Goal: Information Seeking & Learning: Find specific fact

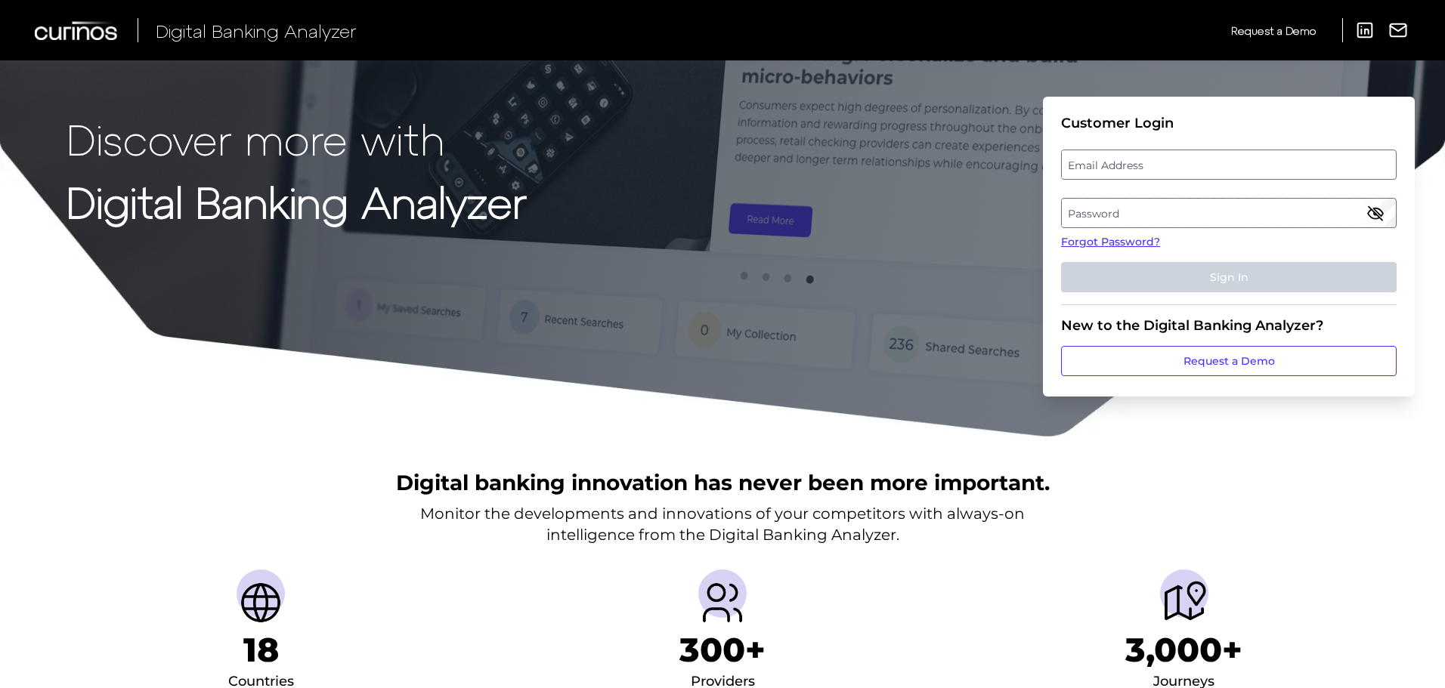
drag, startPoint x: 1101, startPoint y: 178, endPoint x: 1121, endPoint y: 165, distance: 24.1
click at [1101, 178] on label "Email Address" at bounding box center [1228, 164] width 333 height 27
click at [1101, 178] on input "email" at bounding box center [1229, 165] width 336 height 30
click at [1134, 156] on input "Email Address" at bounding box center [1229, 165] width 336 height 30
paste input "[PERSON_NAME][EMAIL_ADDRESS][PERSON_NAME][DOMAIN_NAME]"
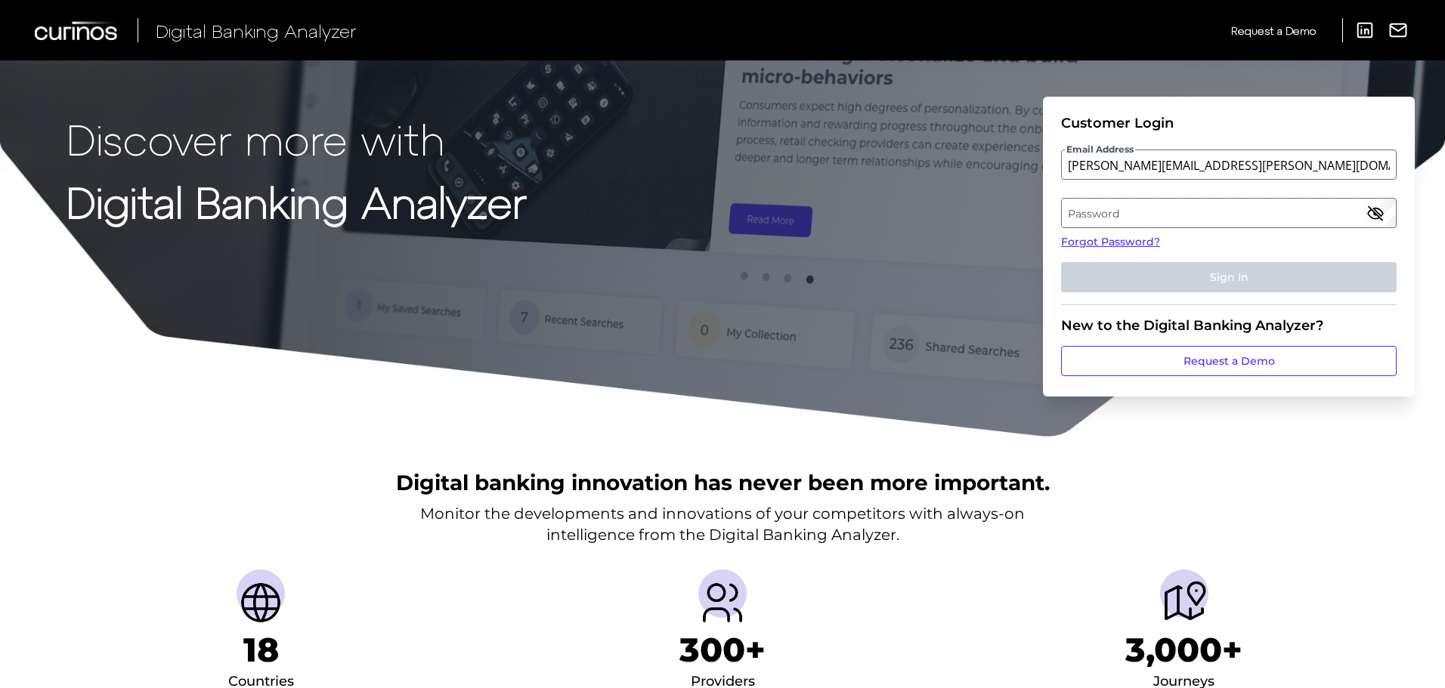
click at [1129, 196] on fieldset "Customer Login Email Address [PERSON_NAME][EMAIL_ADDRESS][PERSON_NAME][DOMAIN_N…" at bounding box center [1229, 210] width 336 height 190
click at [1151, 206] on label "Password" at bounding box center [1228, 212] width 333 height 27
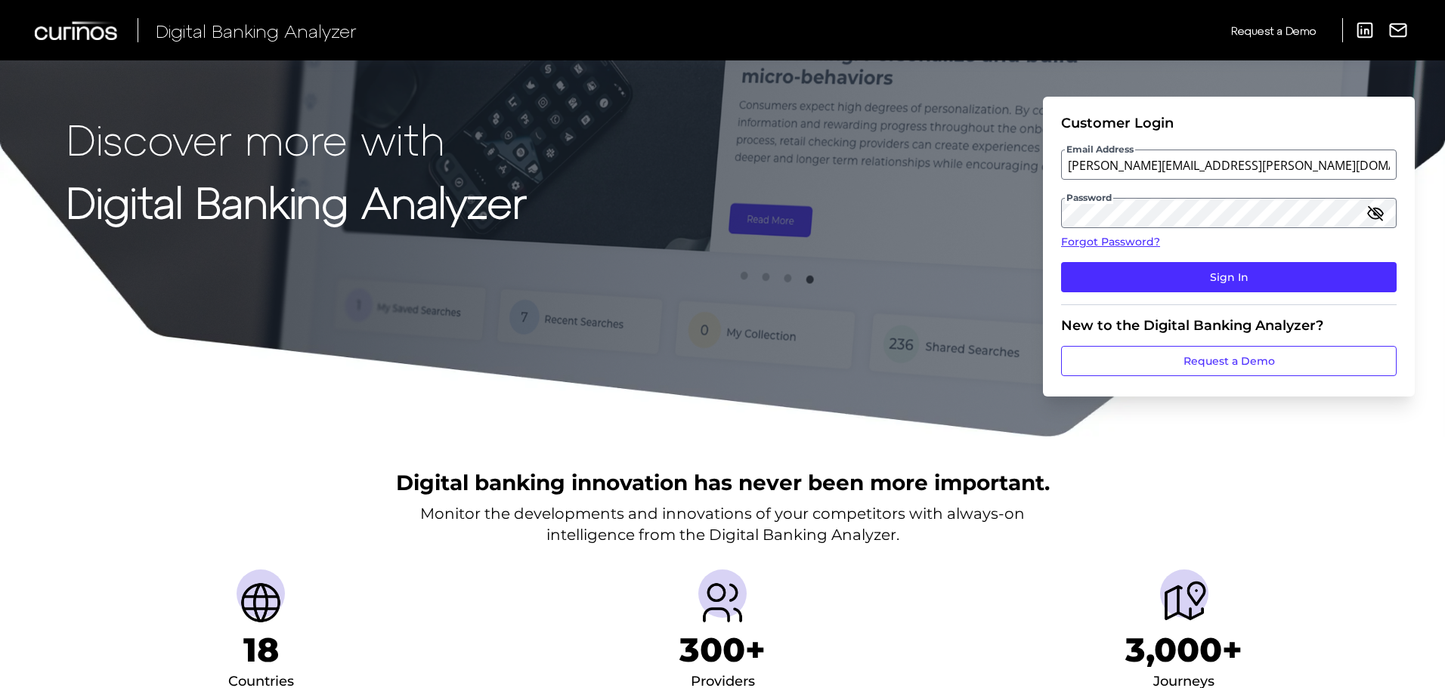
drag, startPoint x: 1275, startPoint y: 280, endPoint x: 1272, endPoint y: 306, distance: 25.9
click at [1270, 280] on button "Sign In" at bounding box center [1229, 277] width 336 height 30
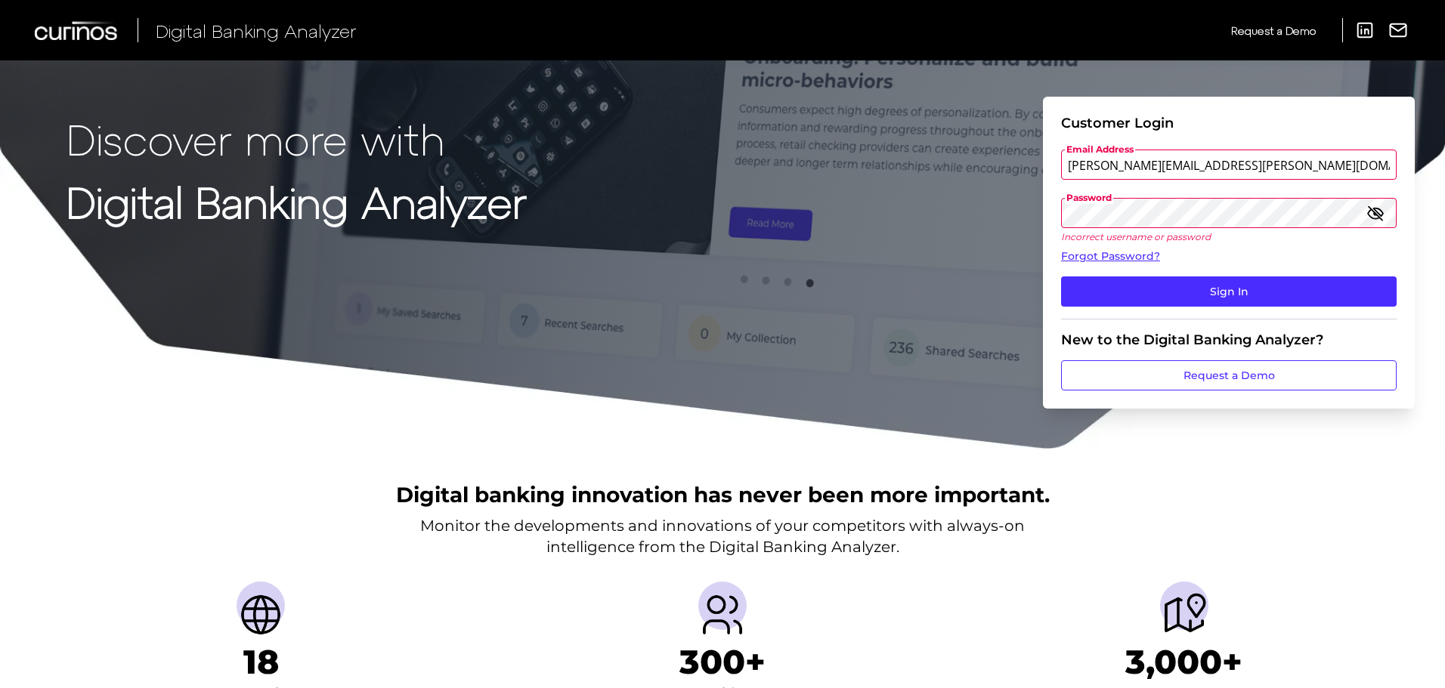
drag, startPoint x: 1089, startPoint y: 158, endPoint x: 1124, endPoint y: 153, distance: 35.9
click at [1089, 158] on input "[PERSON_NAME][EMAIL_ADDRESS][PERSON_NAME][DOMAIN_NAME]" at bounding box center [1229, 165] width 336 height 30
type input "[PERSON_NAME][EMAIL_ADDRESS][PERSON_NAME][DOMAIN_NAME]"
click at [1061, 277] on button "Sign In" at bounding box center [1229, 292] width 336 height 30
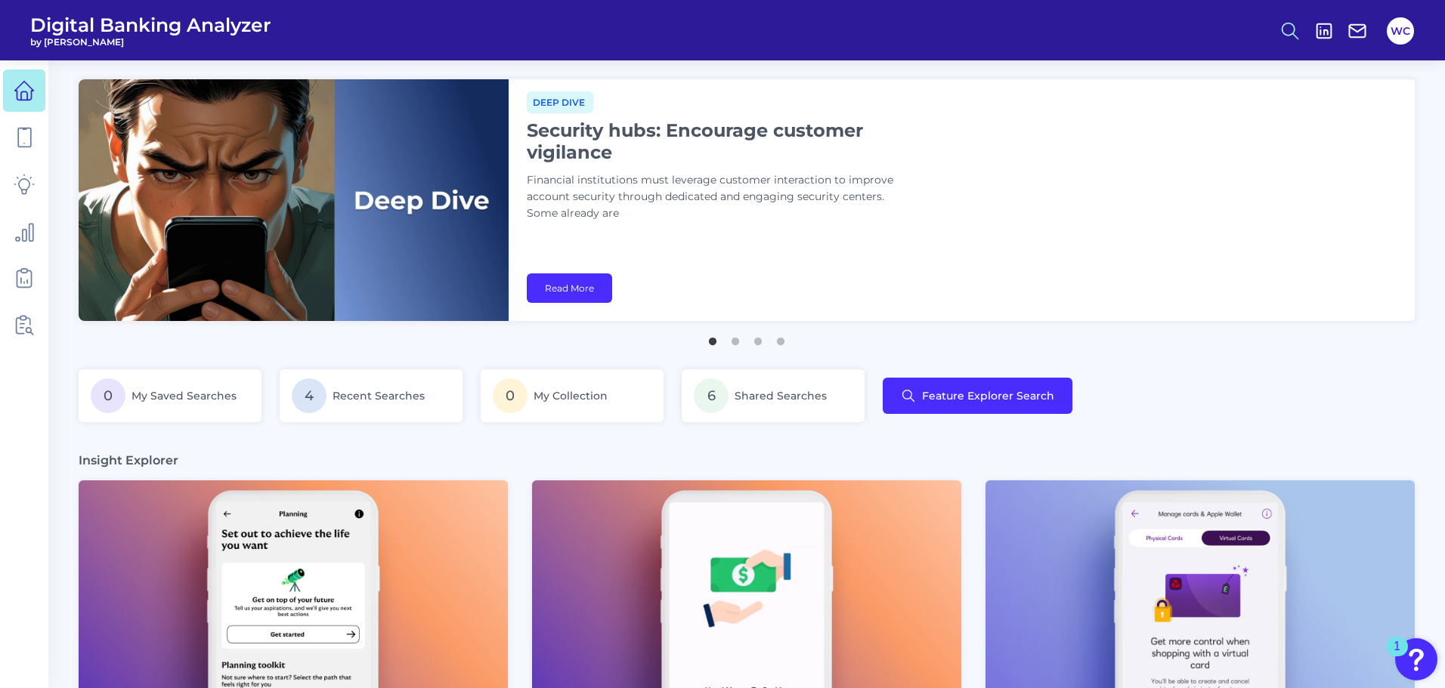
click at [1299, 42] on button at bounding box center [1290, 31] width 35 height 35
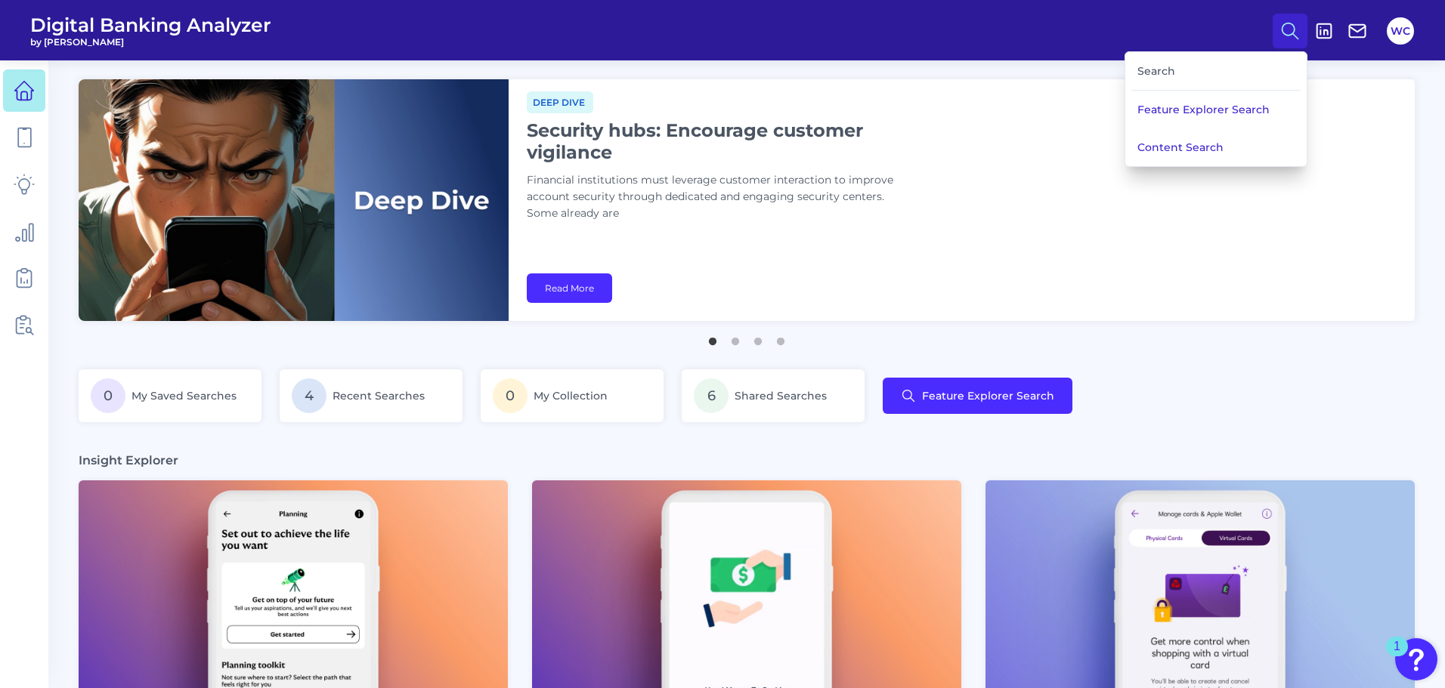
click at [1169, 78] on div "Search" at bounding box center [1215, 71] width 169 height 39
click at [1179, 72] on div "Search" at bounding box center [1215, 71] width 169 height 39
click at [1164, 73] on div "Search" at bounding box center [1215, 71] width 169 height 39
click at [1225, 114] on button "Feature Explorer Search" at bounding box center [1215, 110] width 181 height 38
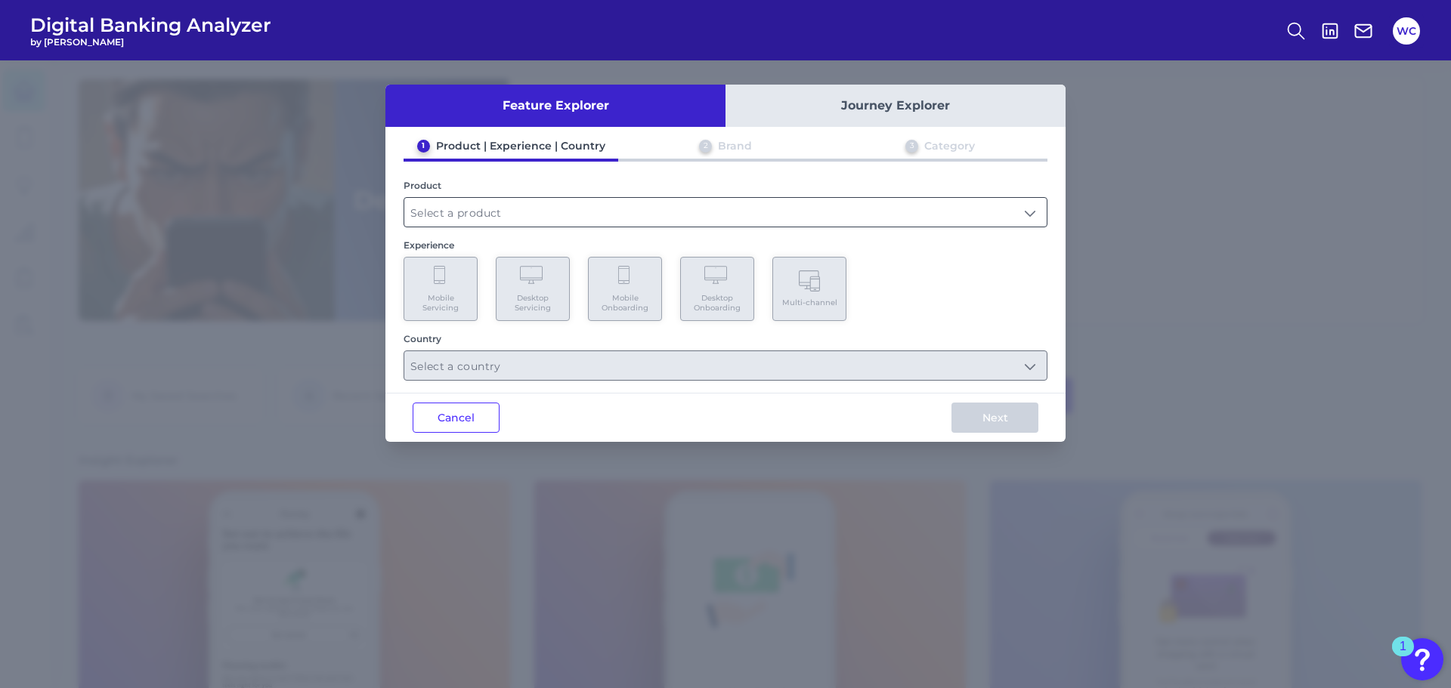
click at [839, 198] on input "text" at bounding box center [725, 212] width 642 height 29
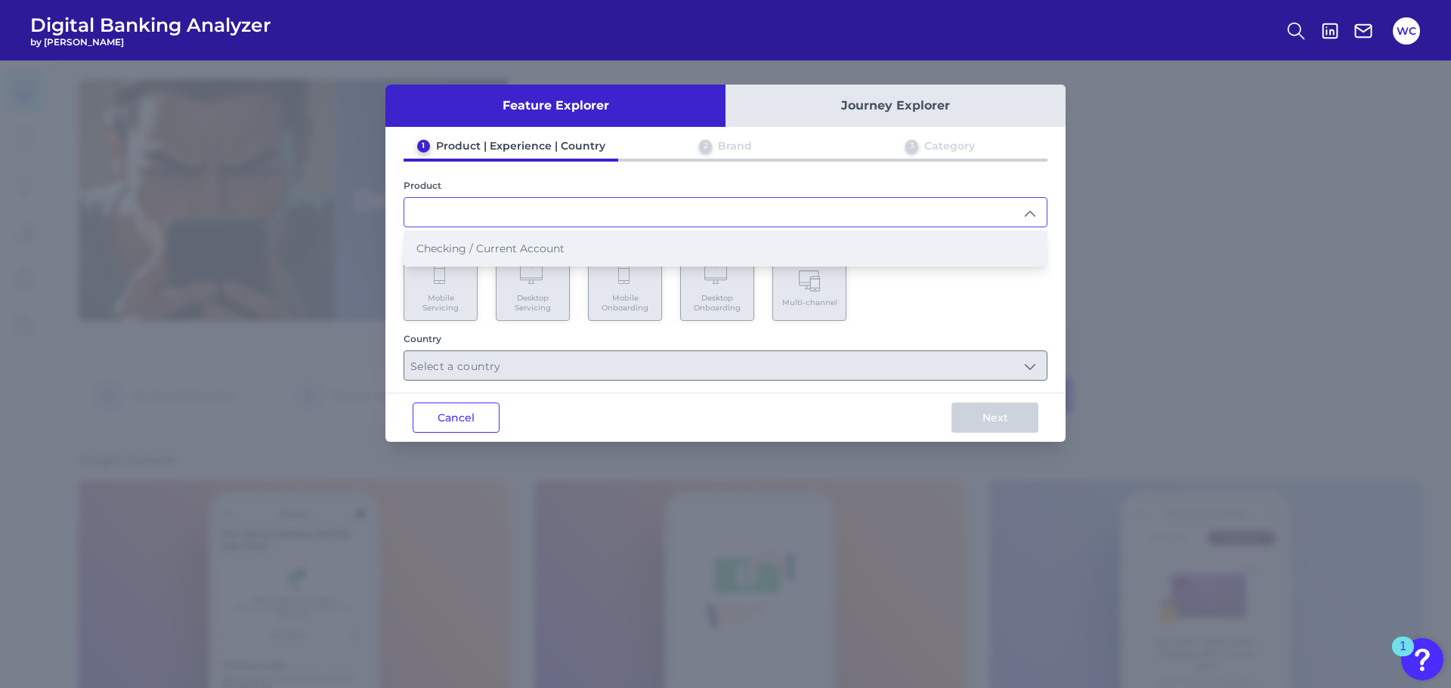
click at [790, 235] on li "Checking / Current Account" at bounding box center [725, 248] width 642 height 35
type input "Checking / Current Account"
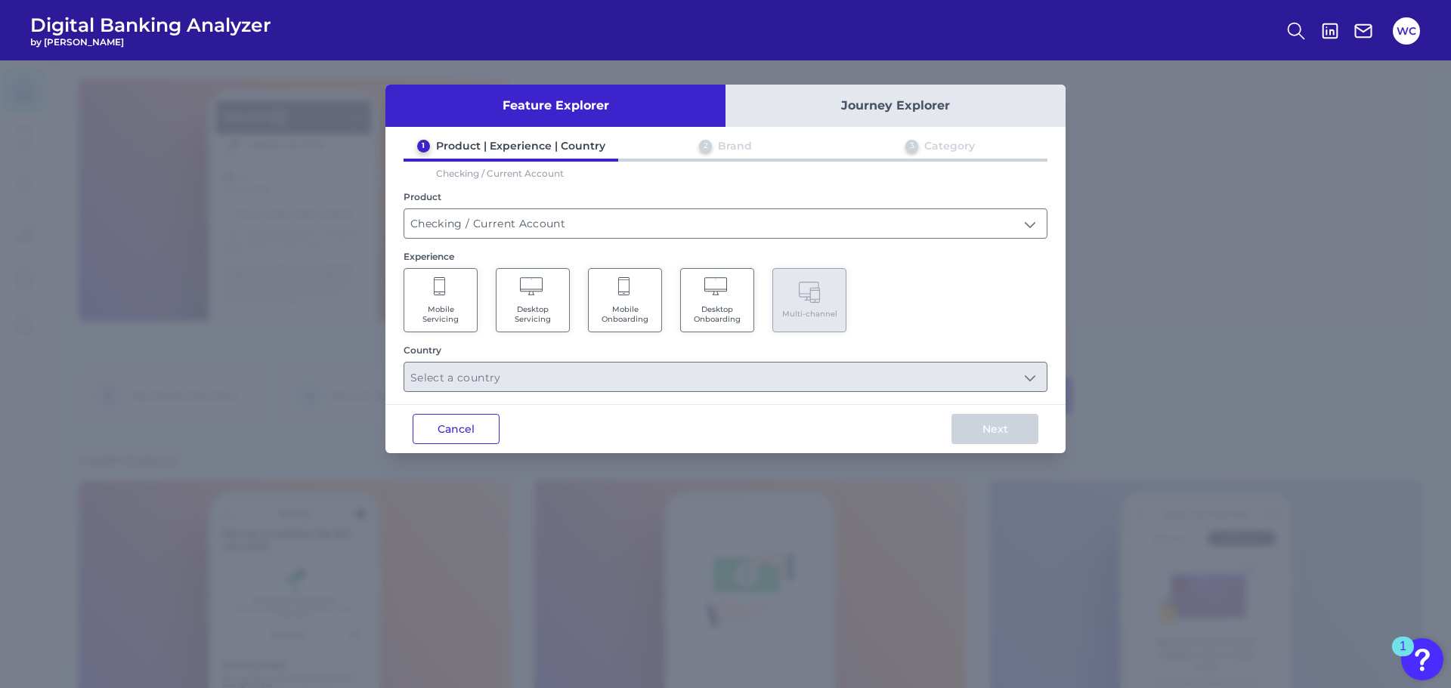
click at [462, 434] on button "Cancel" at bounding box center [456, 429] width 87 height 30
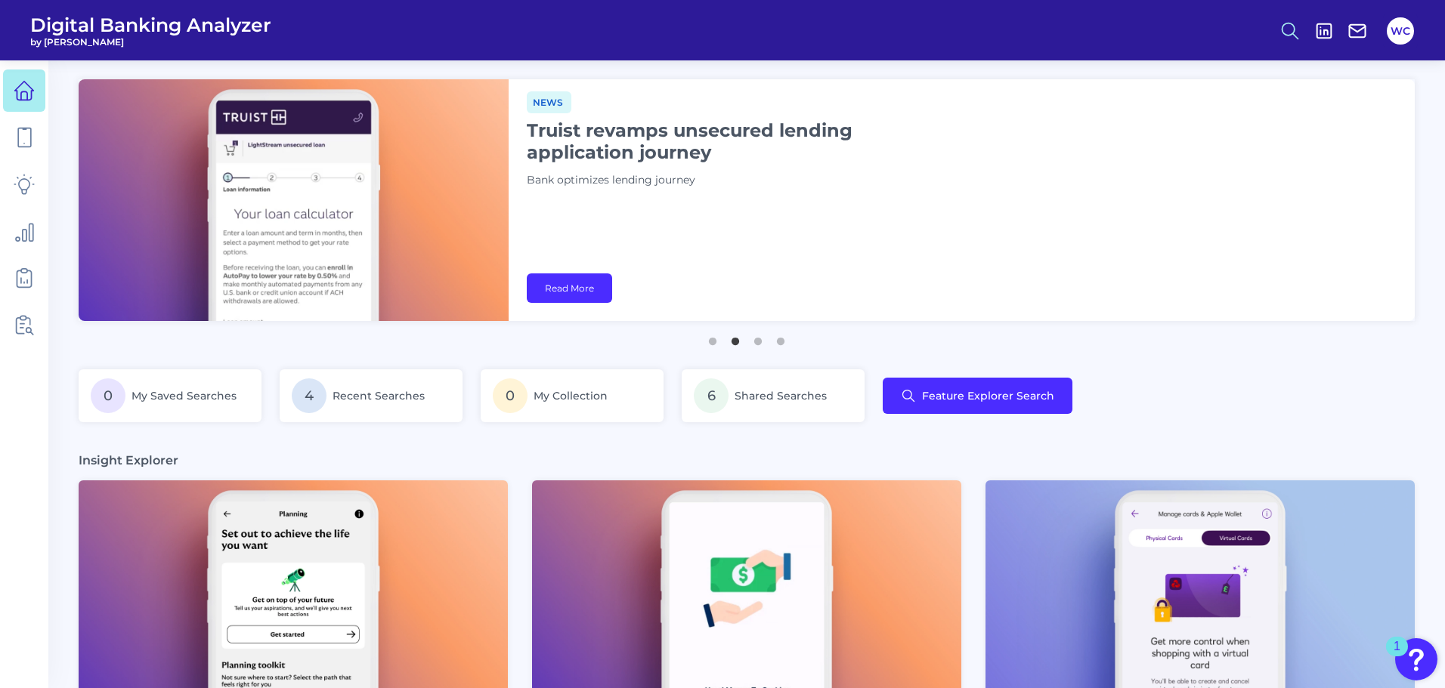
click at [1297, 40] on icon at bounding box center [1289, 30] width 21 height 21
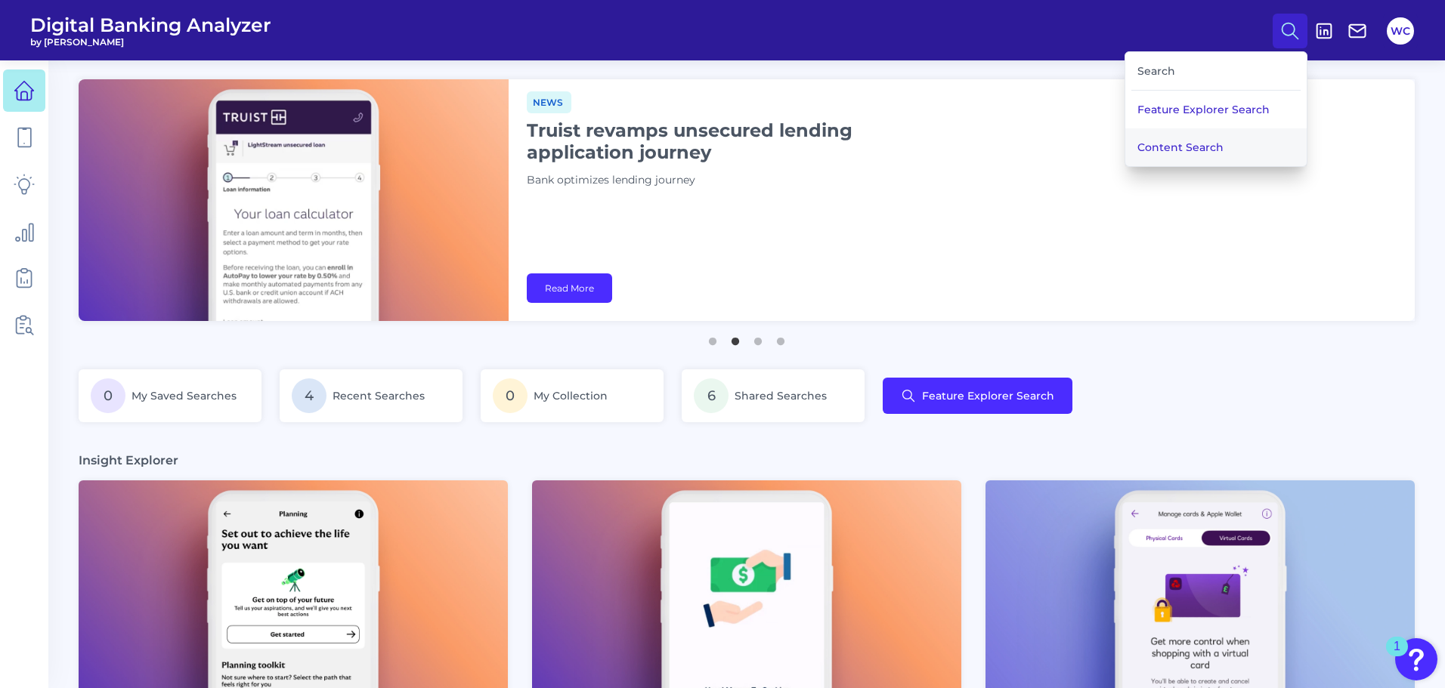
click at [1202, 153] on button "Content Search" at bounding box center [1215, 147] width 181 height 38
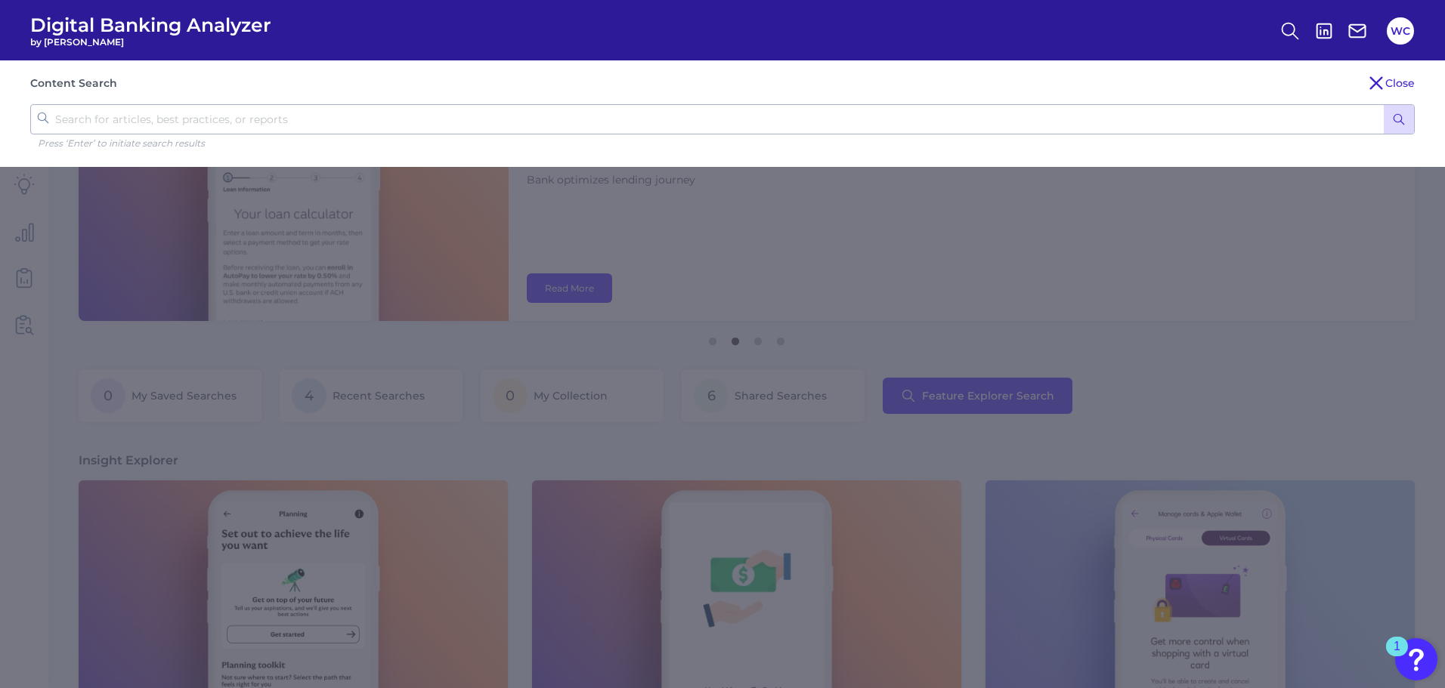
click at [759, 123] on input "text" at bounding box center [722, 119] width 1384 height 30
type input "pfm"
click at [1384, 105] on button "submit" at bounding box center [1399, 119] width 30 height 29
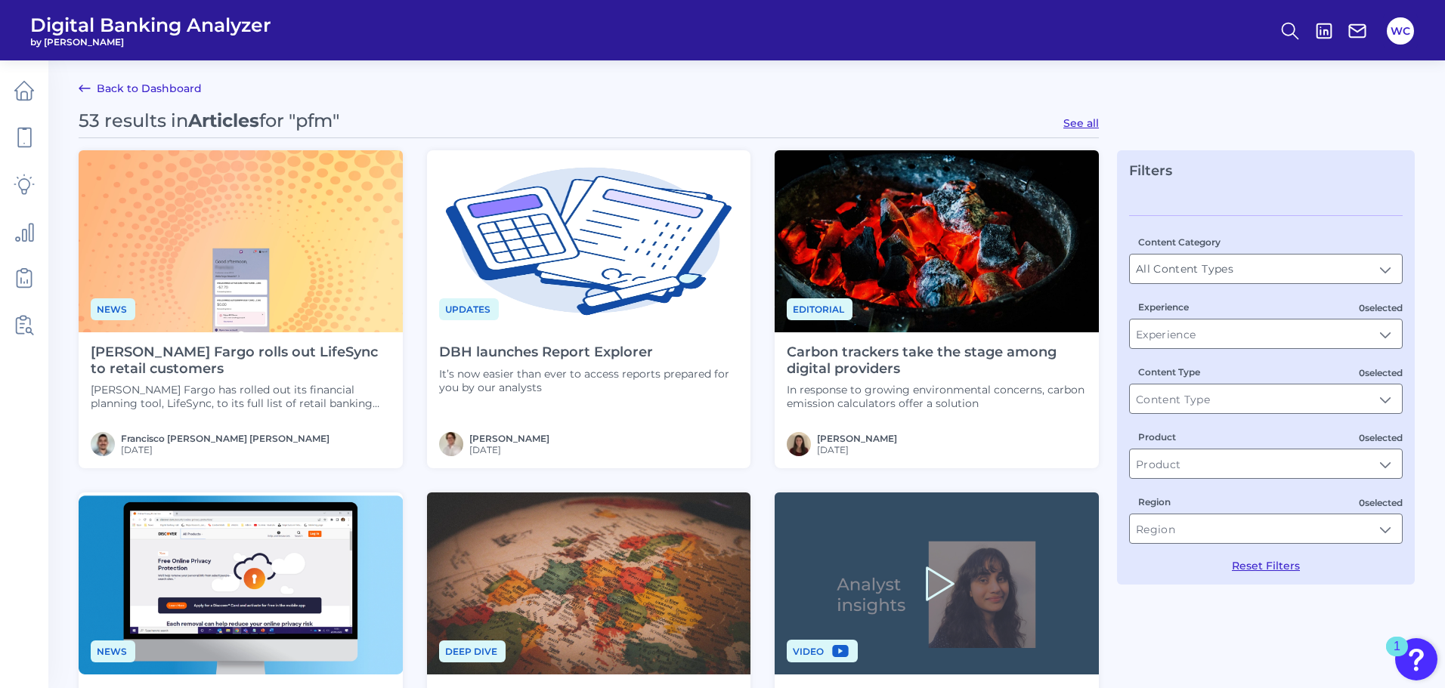
click at [1289, 502] on div "Region" at bounding box center [1266, 519] width 274 height 50
click at [1305, 480] on div "Content Category All Content Types All Content Types 0 selected Experience 0 se…" at bounding box center [1266, 393] width 274 height 357
click at [1266, 462] on input "Product" at bounding box center [1266, 464] width 272 height 29
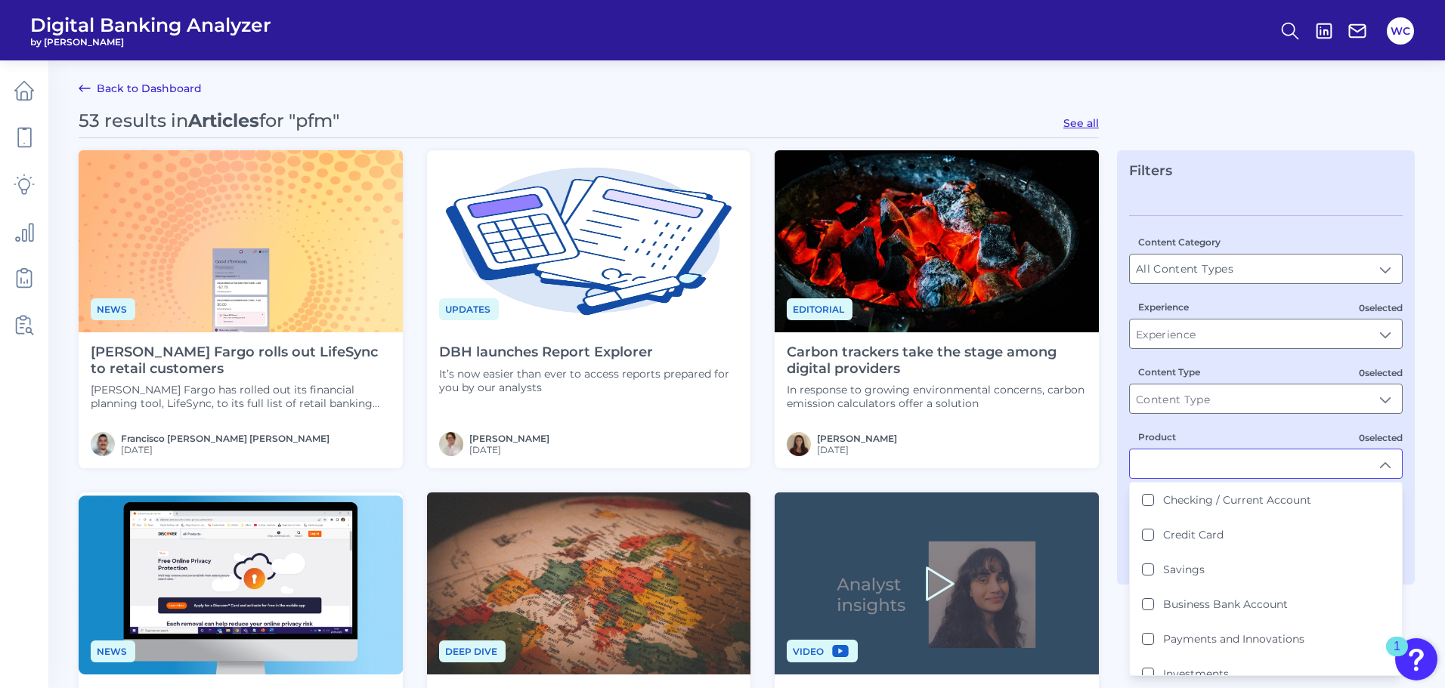
click at [1266, 462] on input "Product" at bounding box center [1266, 464] width 272 height 29
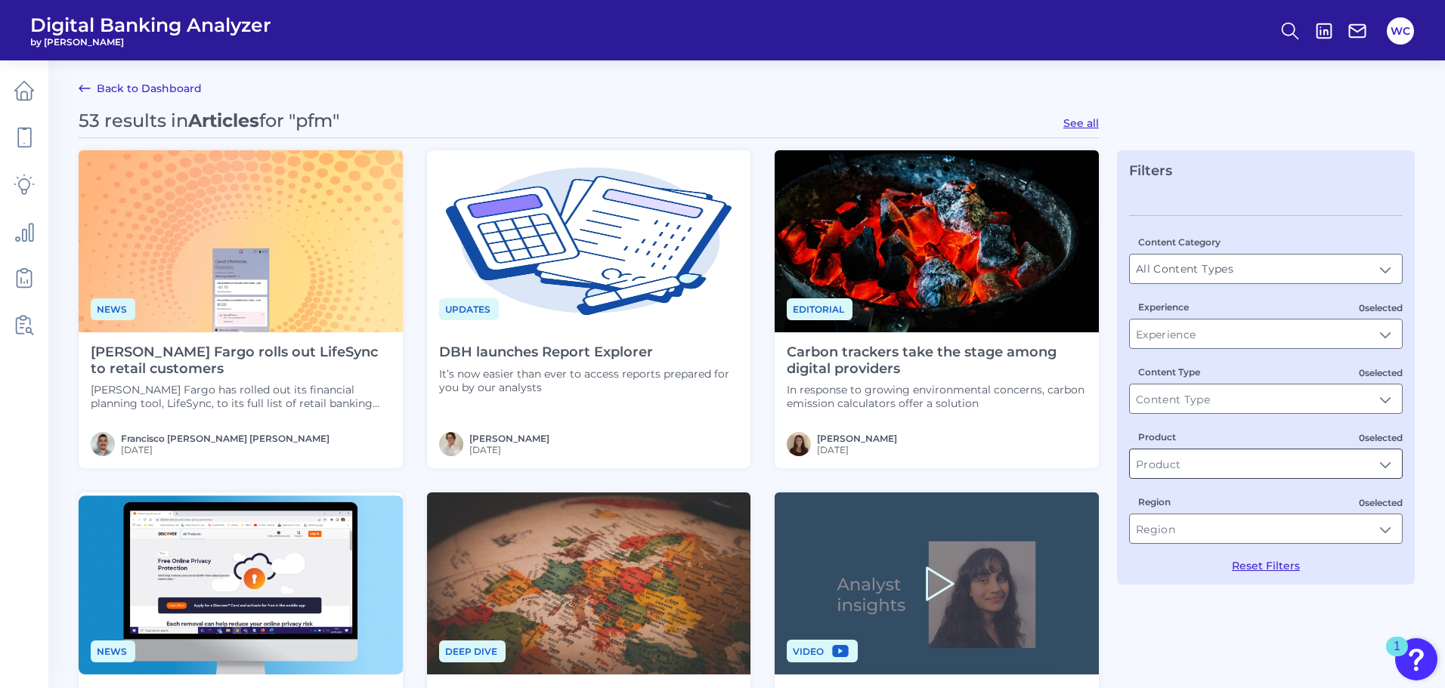
click at [1266, 462] on input "Product" at bounding box center [1266, 464] width 272 height 29
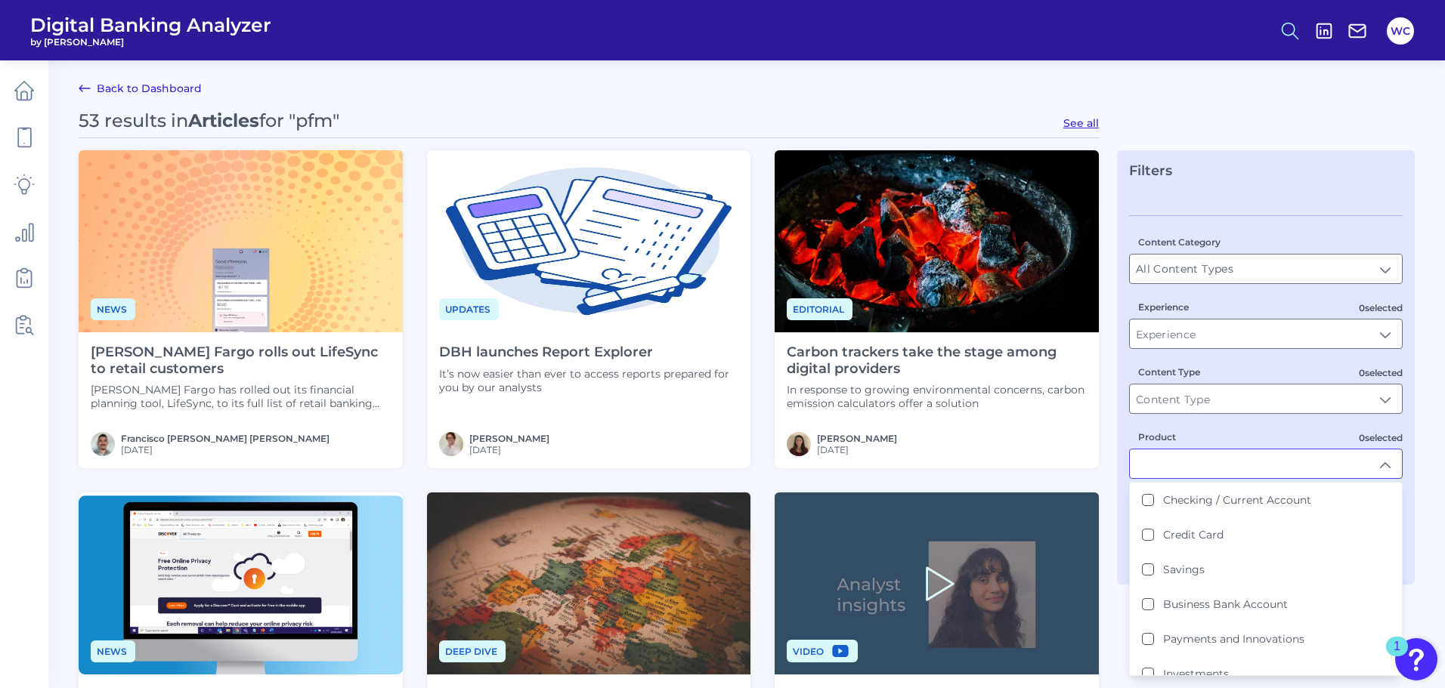
click at [1285, 15] on button at bounding box center [1290, 31] width 35 height 35
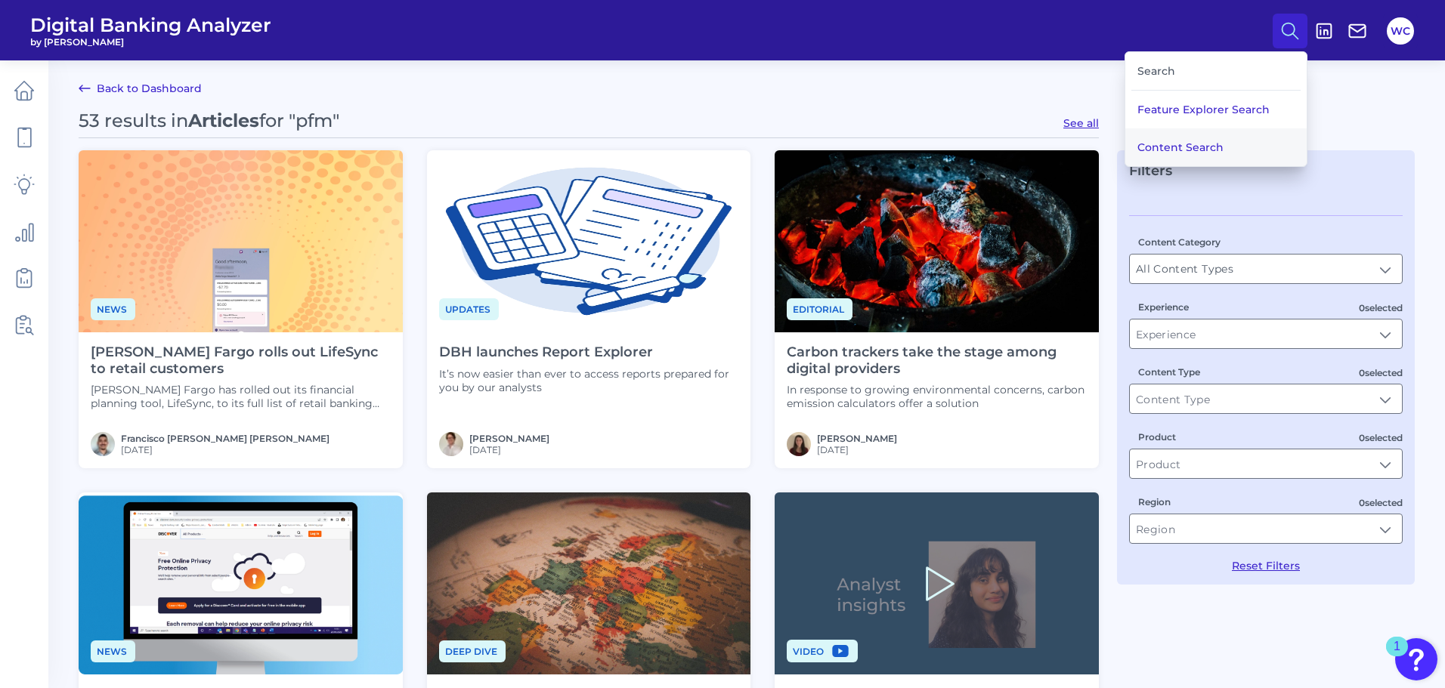
click at [1192, 139] on button "Content Search" at bounding box center [1215, 147] width 181 height 38
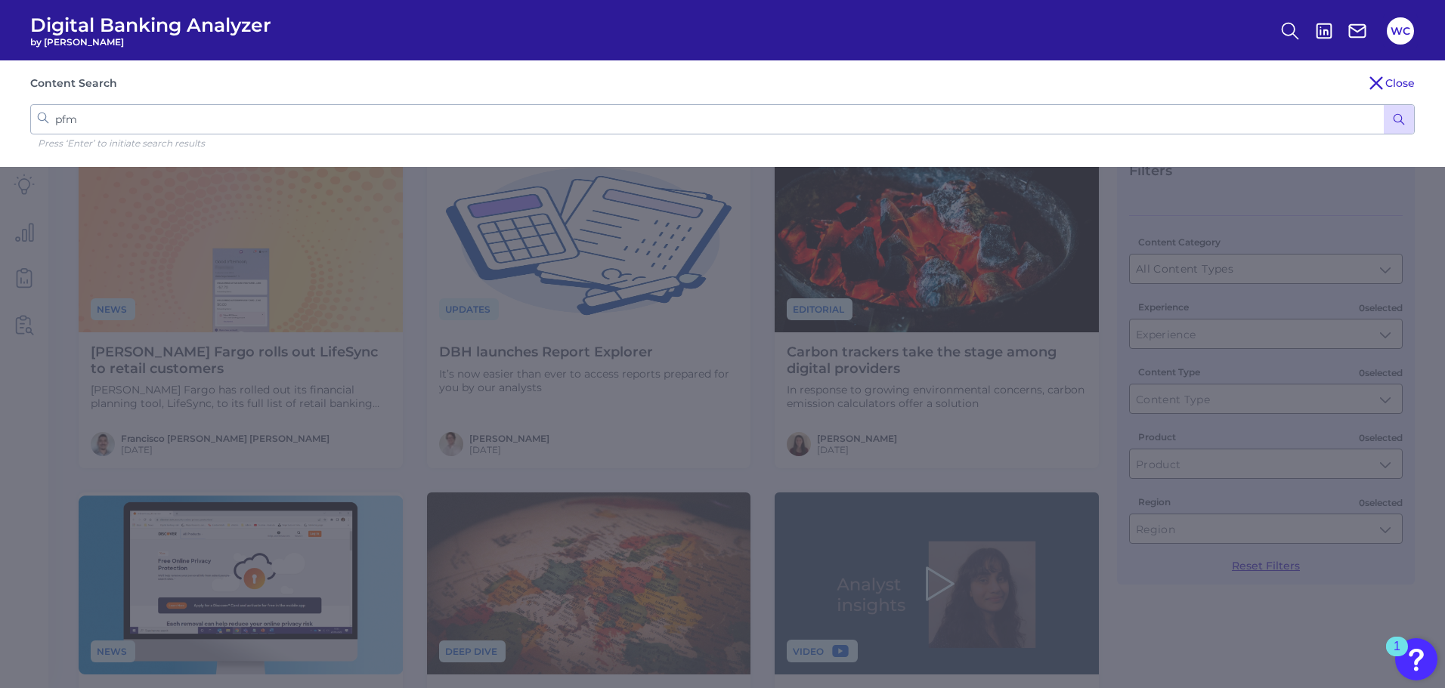
click at [1038, 104] on div "Content Search Close pfm Press ‘Enter’ to initiate search results" at bounding box center [722, 113] width 1445 height 107
click at [979, 122] on input "pfm" at bounding box center [722, 119] width 1384 height 30
type input "mx"
click at [1384, 105] on button "submit" at bounding box center [1399, 119] width 30 height 29
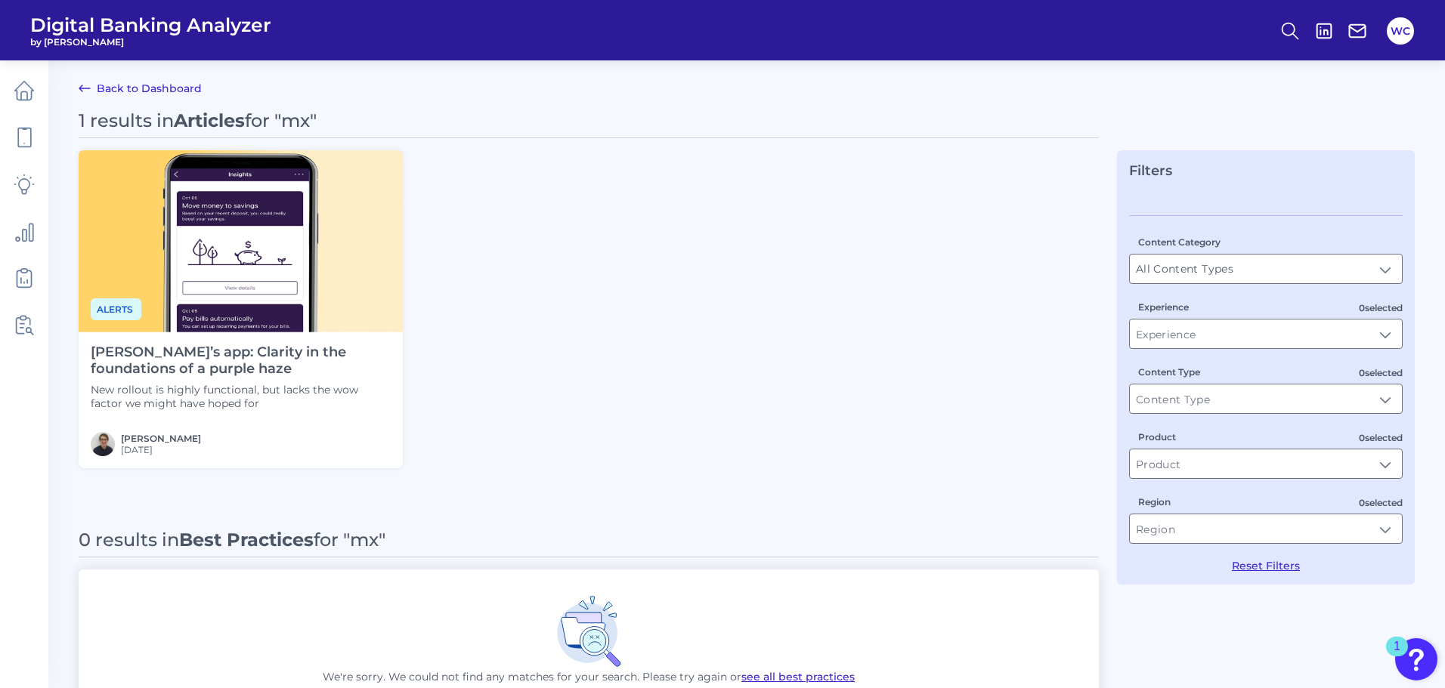
click at [543, 246] on div "Alerts Truist’s app: Clarity in the foundations of a purple haze New rollout is…" at bounding box center [589, 309] width 1020 height 318
click at [835, 448] on div "Alerts Truist’s app: Clarity in the foundations of a purple haze New rollout is…" at bounding box center [589, 309] width 1020 height 318
